Goal: Task Accomplishment & Management: Complete application form

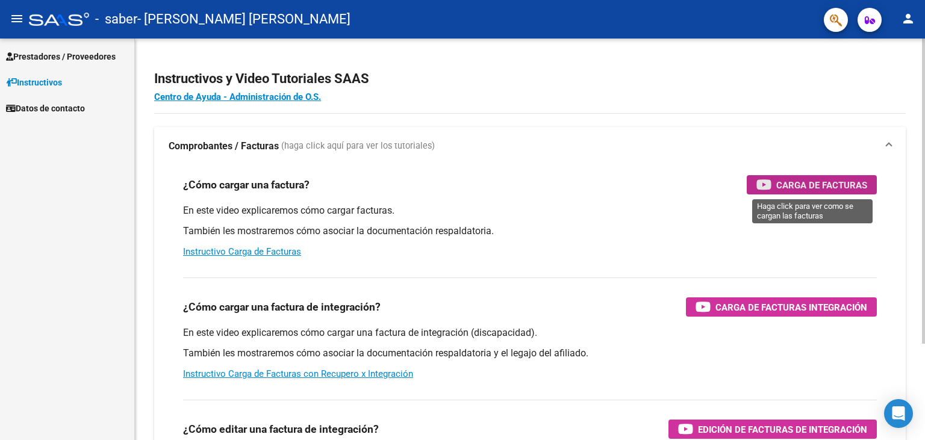
click at [807, 182] on span "Carga de Facturas" at bounding box center [821, 185] width 91 height 15
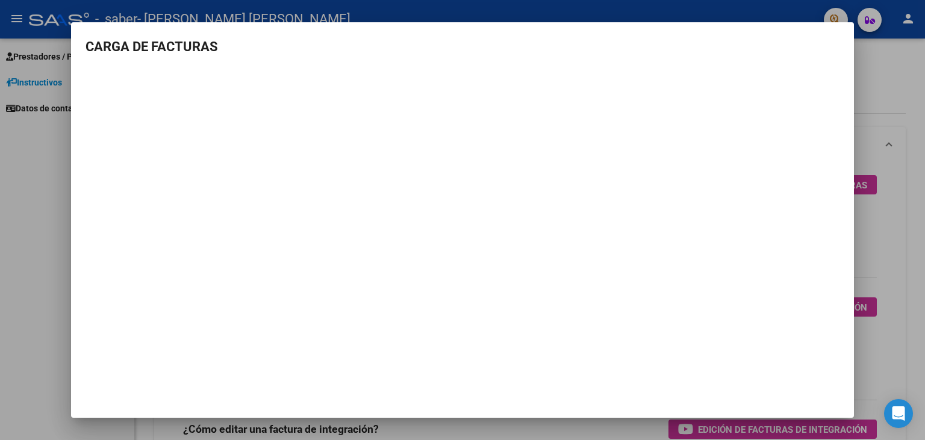
click at [882, 73] on div at bounding box center [462, 220] width 925 height 440
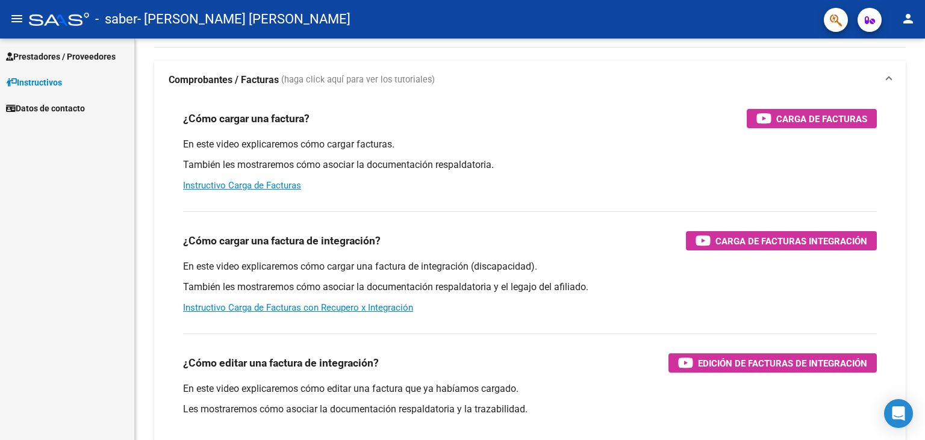
scroll to position [99, 0]
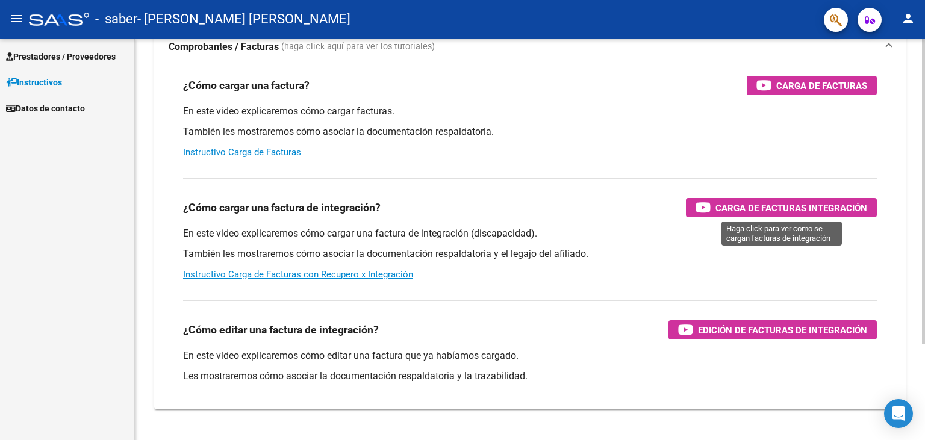
click at [789, 208] on span "Carga de Facturas Integración" at bounding box center [791, 208] width 152 height 15
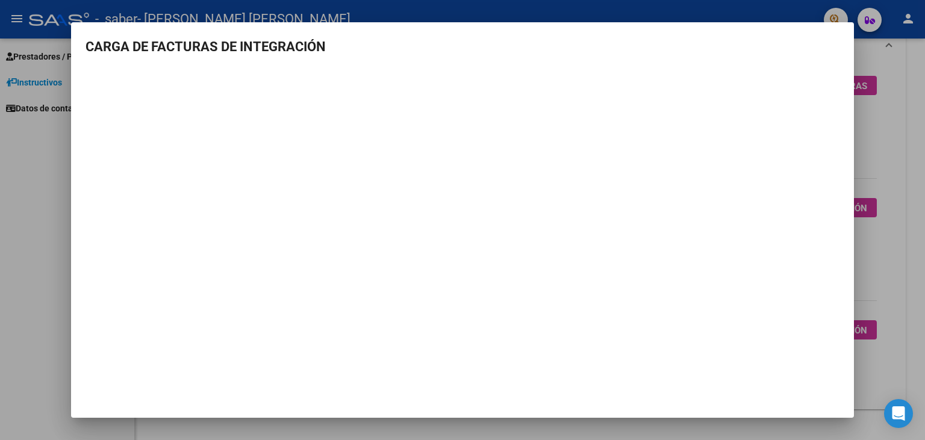
click at [885, 158] on div at bounding box center [462, 220] width 925 height 440
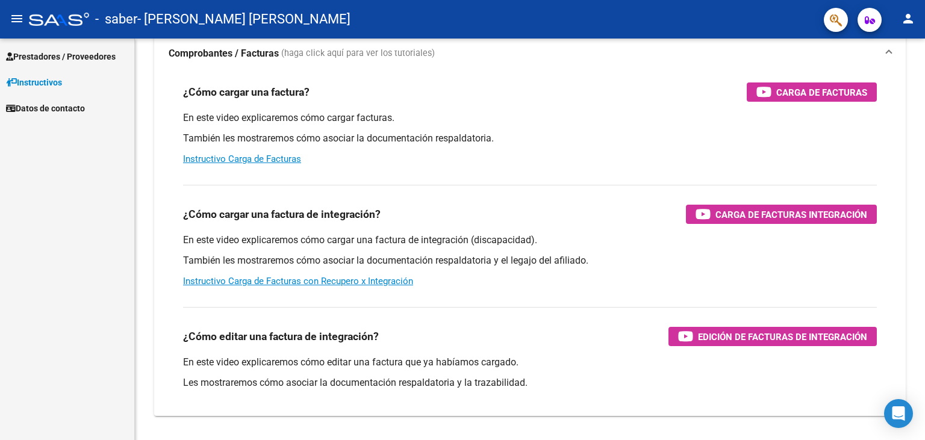
scroll to position [0, 0]
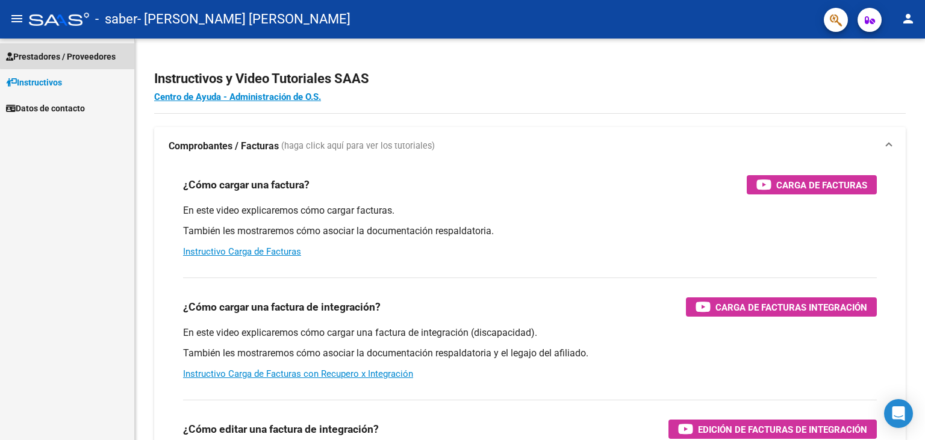
click at [87, 54] on span "Prestadores / Proveedores" at bounding box center [61, 56] width 110 height 13
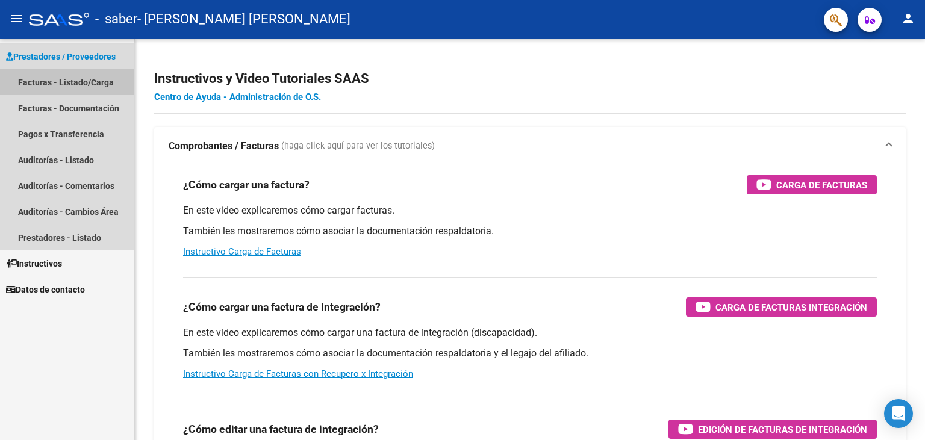
click at [75, 78] on link "Facturas - Listado/Carga" at bounding box center [67, 82] width 134 height 26
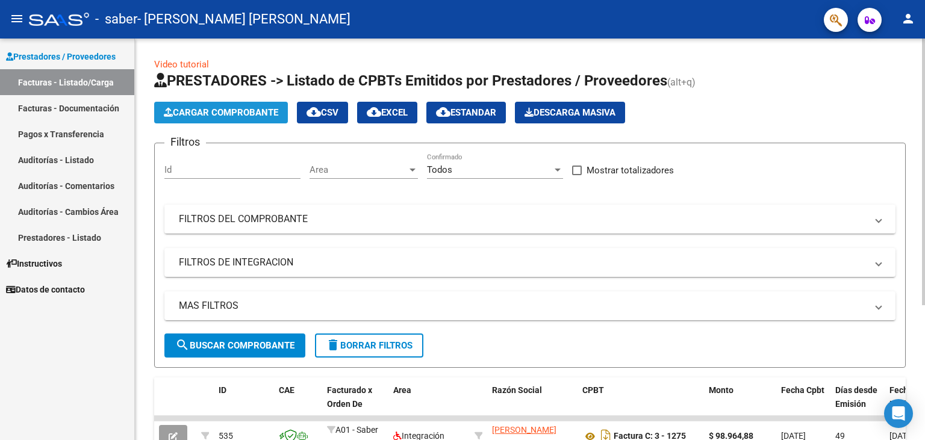
click at [233, 112] on span "Cargar Comprobante" at bounding box center [221, 112] width 114 height 11
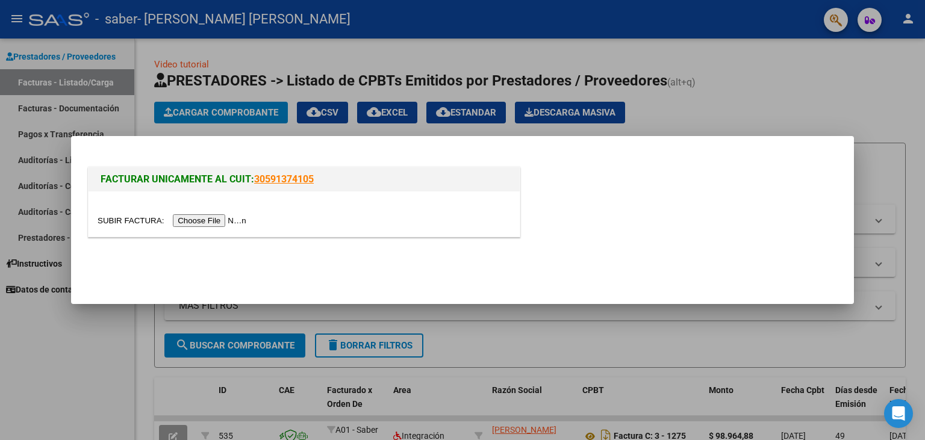
click at [132, 221] on input "file" at bounding box center [174, 220] width 152 height 13
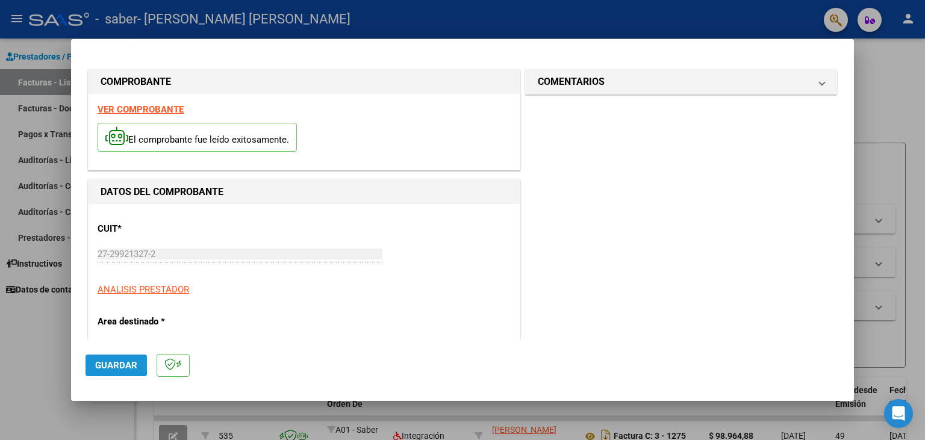
click at [120, 365] on span "Guardar" at bounding box center [116, 365] width 42 height 11
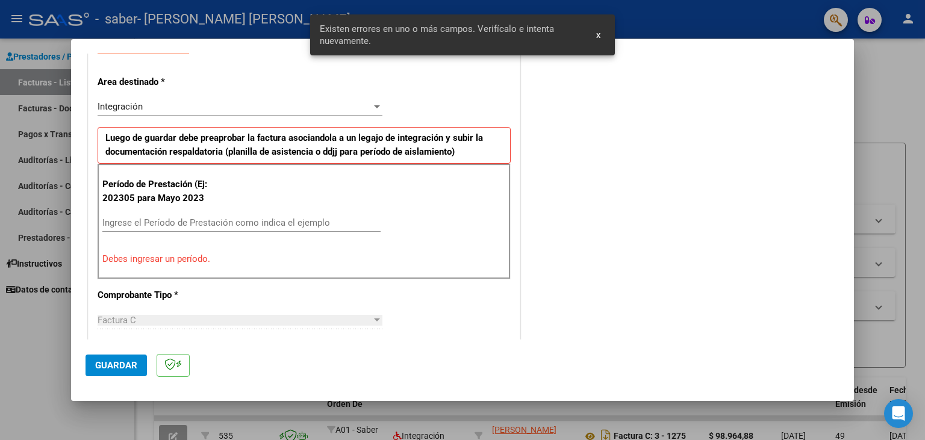
scroll to position [241, 0]
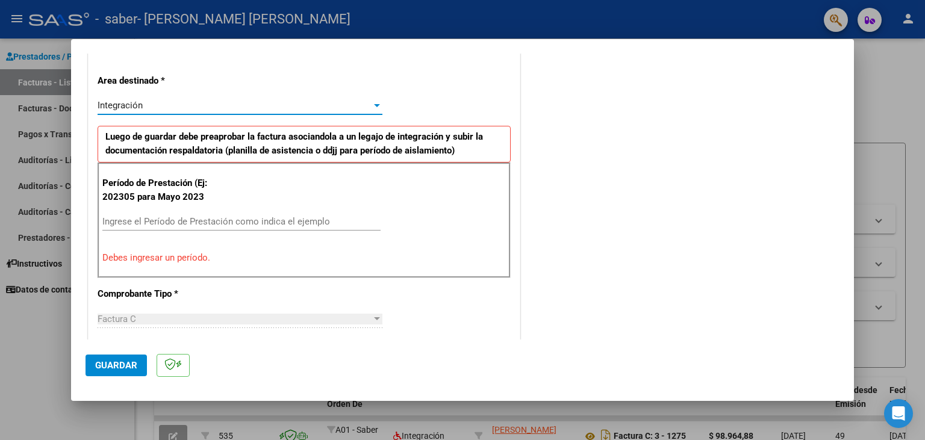
click at [378, 107] on div at bounding box center [377, 105] width 6 height 3
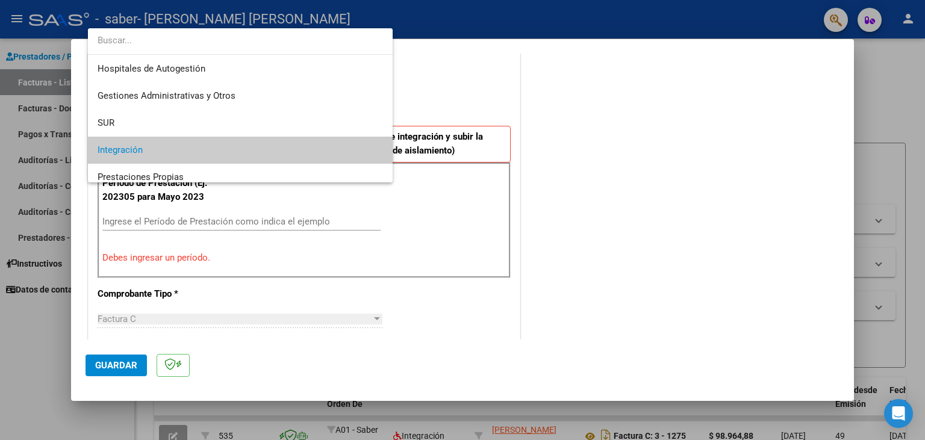
scroll to position [45, 0]
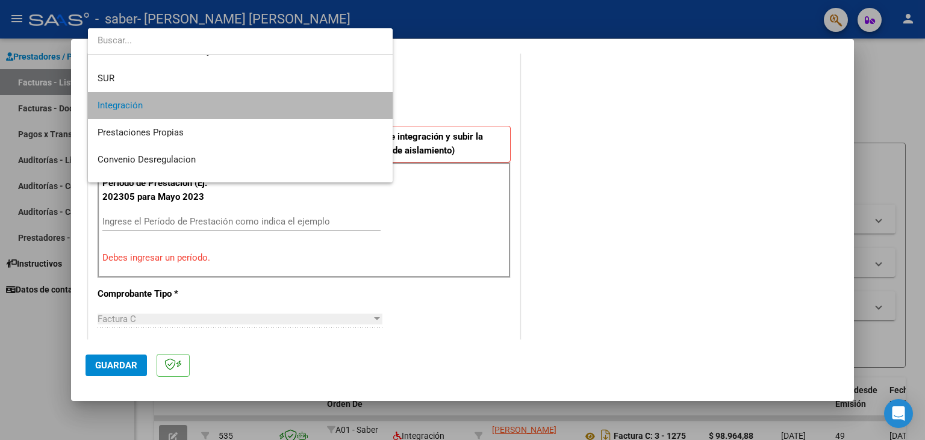
click at [255, 104] on span "Integración" at bounding box center [240, 105] width 285 height 27
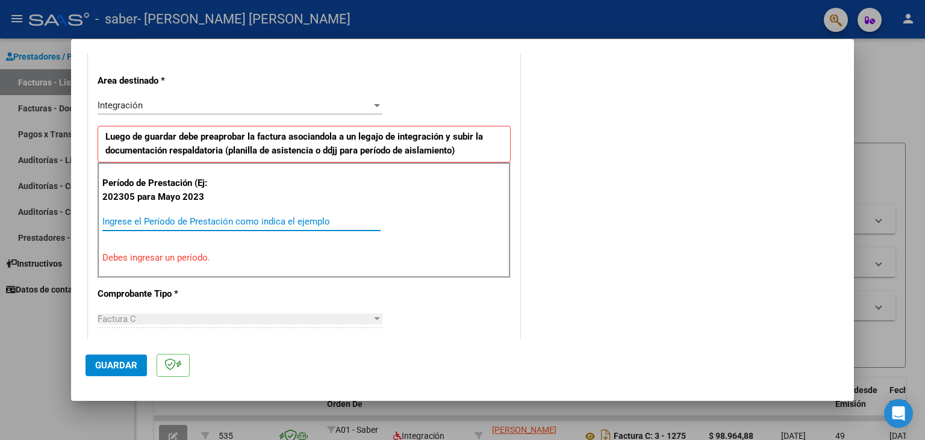
click at [271, 222] on input "Ingrese el Período de Prestación como indica el ejemplo" at bounding box center [241, 221] width 278 height 11
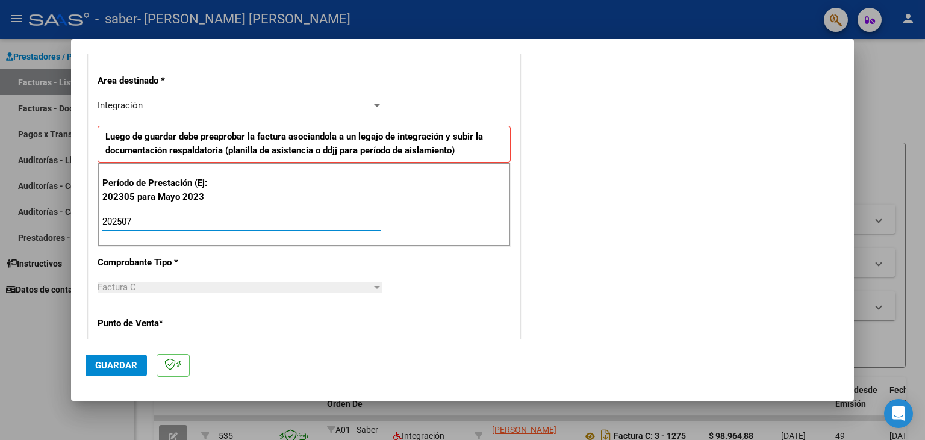
type input "202507"
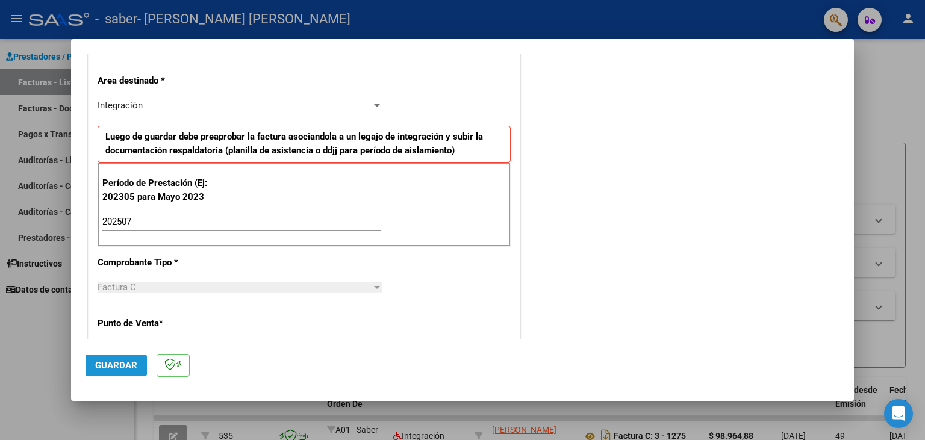
click at [125, 360] on span "Guardar" at bounding box center [116, 365] width 42 height 11
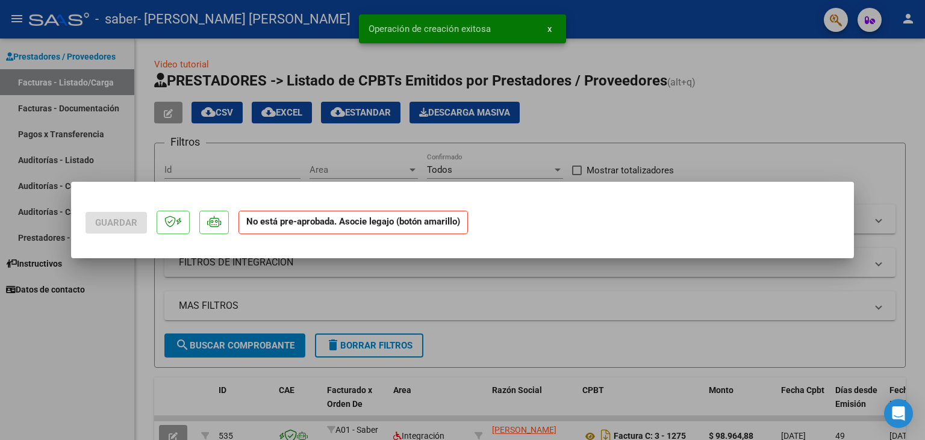
scroll to position [0, 0]
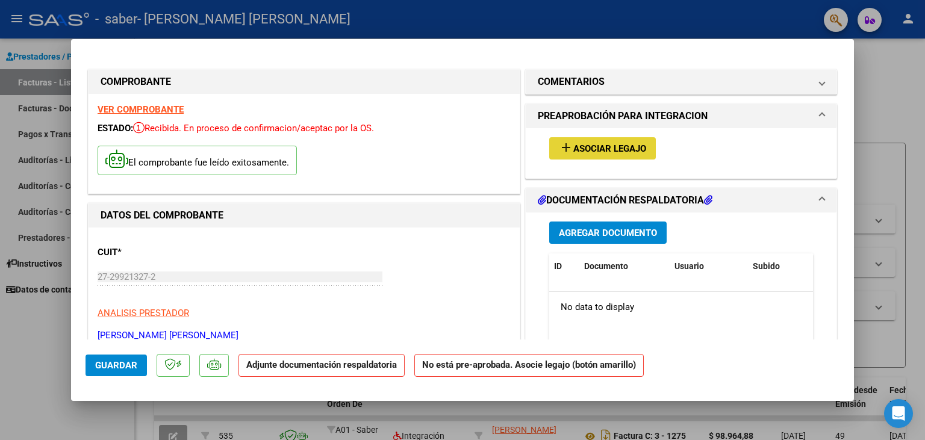
click at [603, 151] on span "Asociar Legajo" at bounding box center [609, 148] width 73 height 11
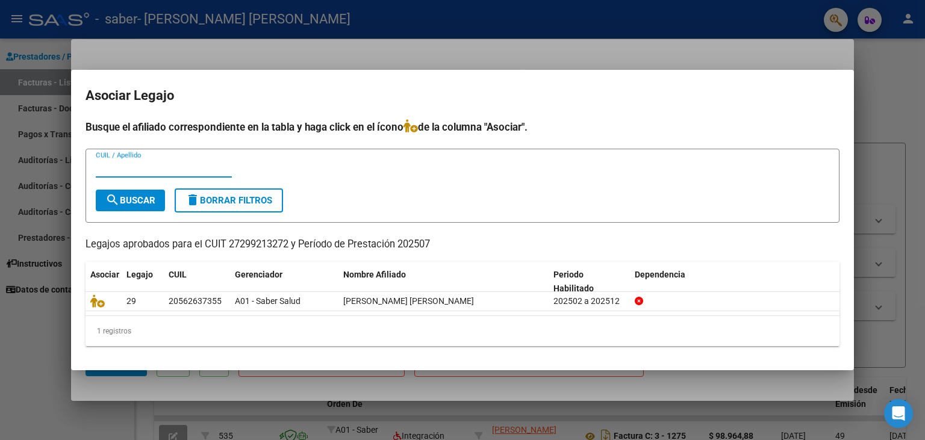
click at [123, 169] on input "CUIL / Apellido" at bounding box center [164, 168] width 136 height 11
click at [131, 198] on span "search Buscar" at bounding box center [130, 200] width 50 height 11
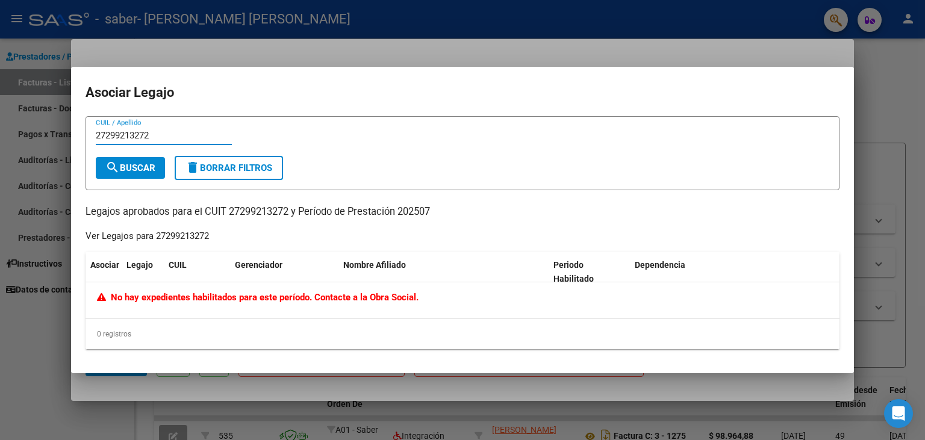
click at [165, 139] on input "27299213272" at bounding box center [164, 135] width 136 height 11
type input "2"
type input "27299213272"
click at [135, 170] on span "search Buscar" at bounding box center [130, 168] width 50 height 11
click at [923, 179] on div at bounding box center [462, 220] width 925 height 440
